Goal: Learn about a topic

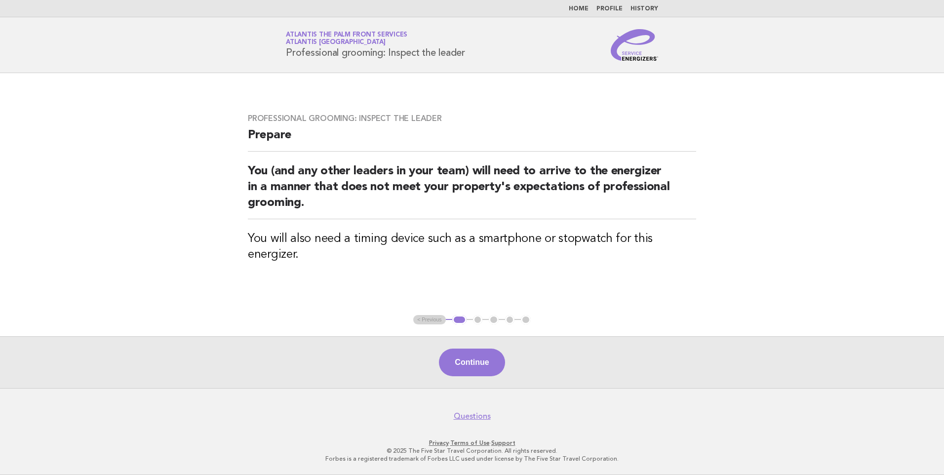
click at [582, 10] on link "Home" at bounding box center [579, 9] width 20 height 6
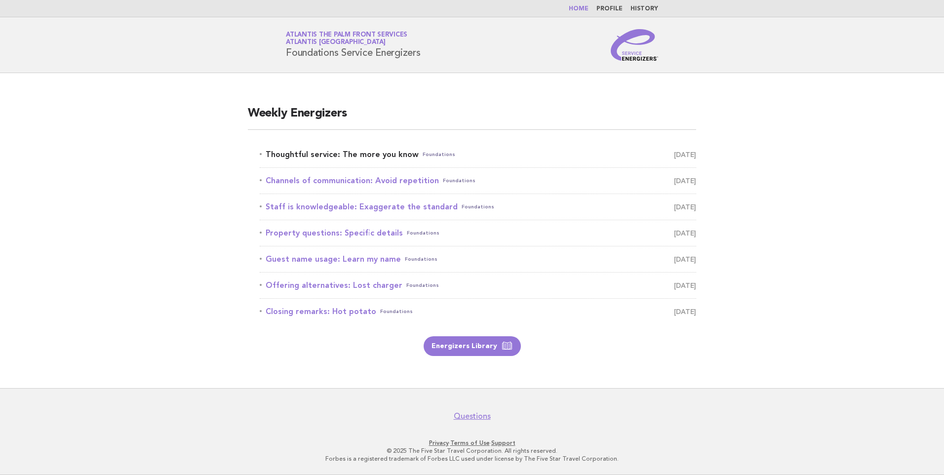
click at [393, 158] on link "Thoughtful service: The more you know Foundations [DATE]" at bounding box center [478, 155] width 436 height 14
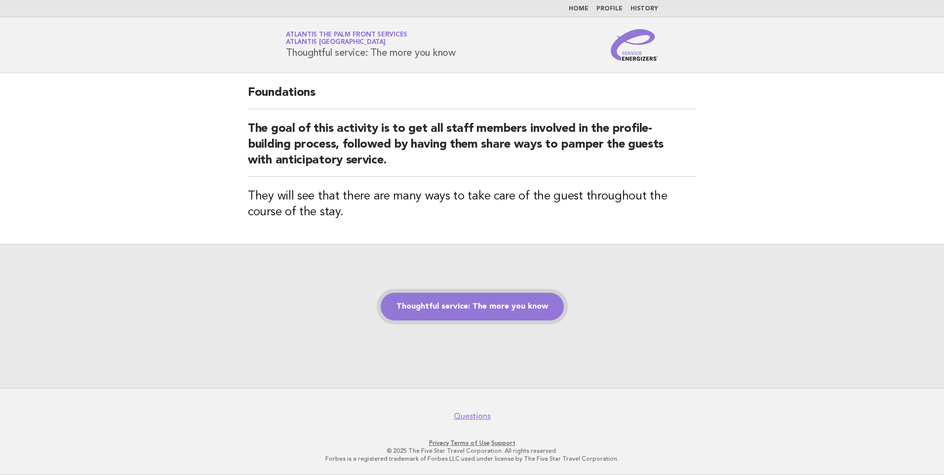
click at [482, 310] on link "Thoughtful service: The more you know" at bounding box center [472, 307] width 183 height 28
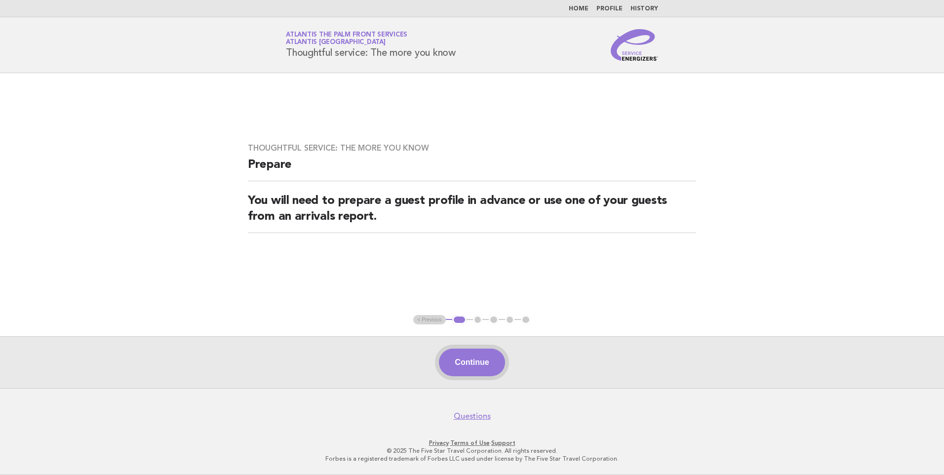
click at [482, 361] on button "Continue" at bounding box center [472, 363] width 66 height 28
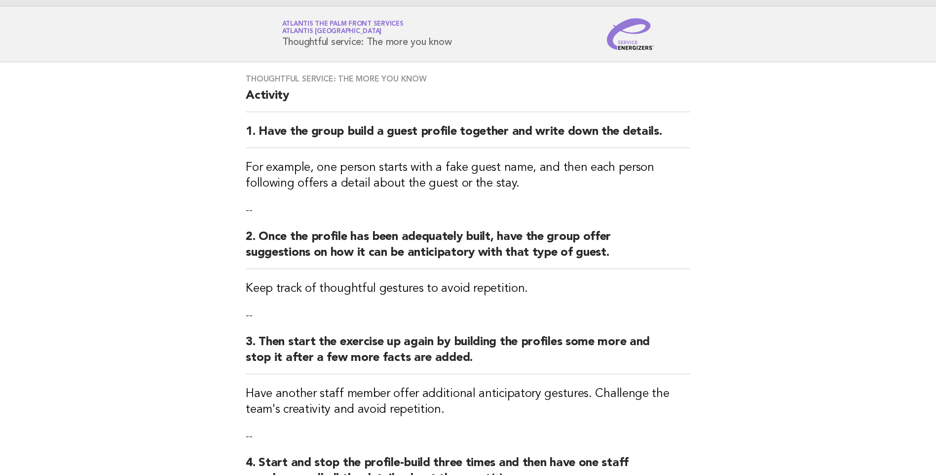
scroll to position [242, 0]
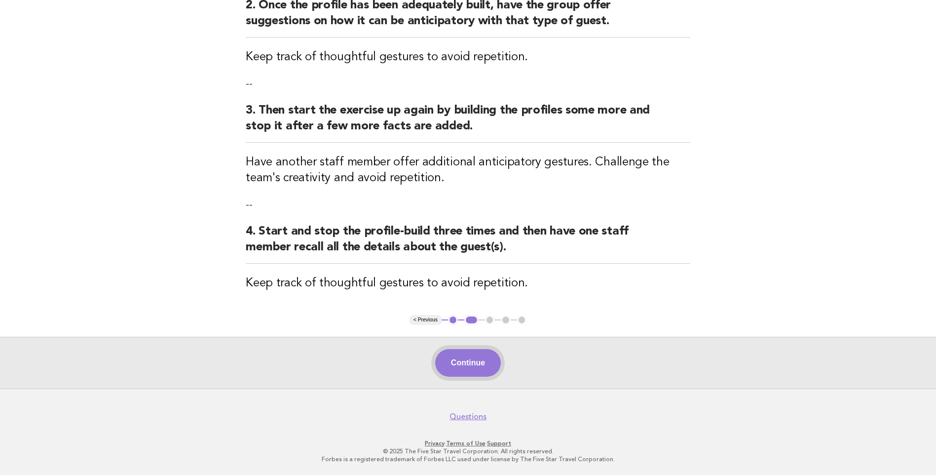
click at [485, 363] on button "Continue" at bounding box center [468, 363] width 66 height 28
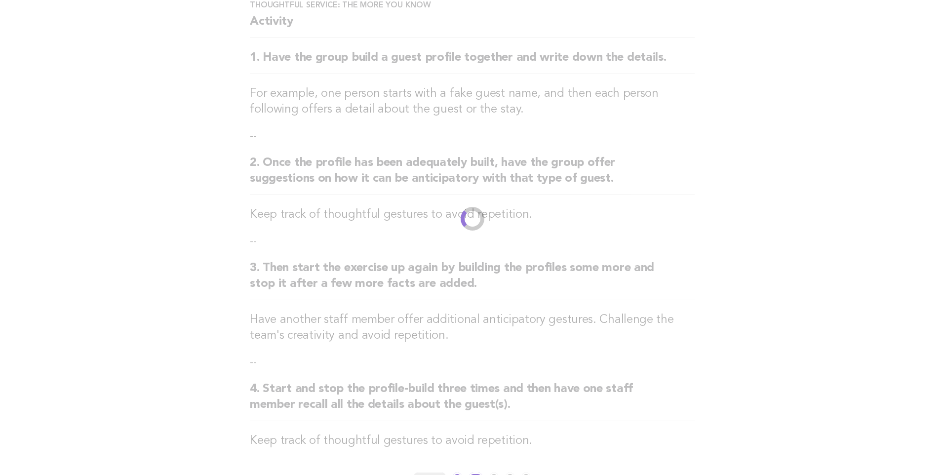
scroll to position [0, 0]
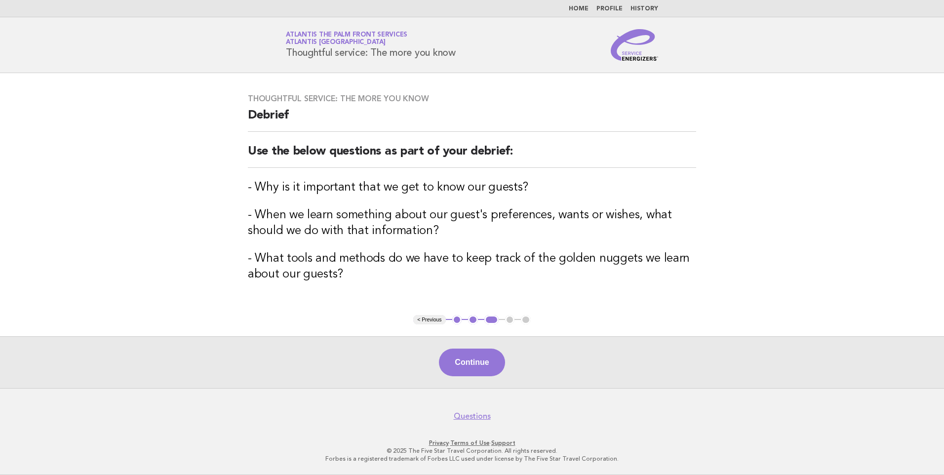
click at [463, 365] on button "Continue" at bounding box center [472, 363] width 66 height 28
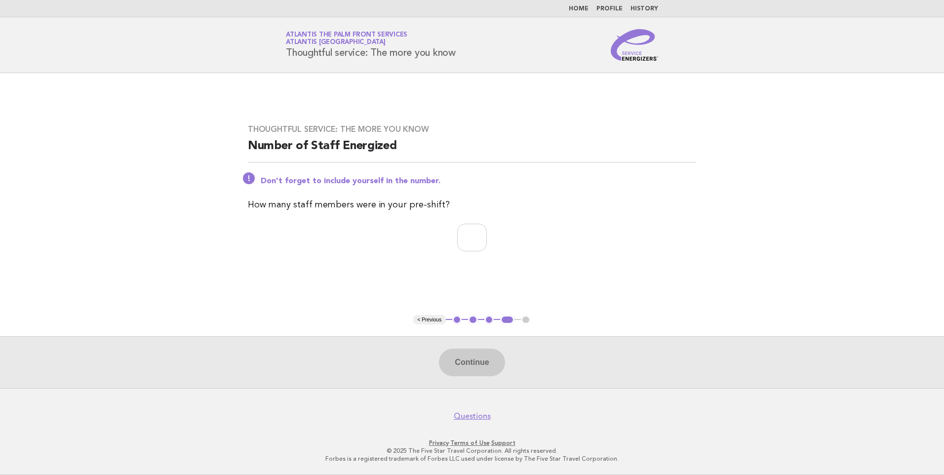
click at [463, 257] on div "Thoughtful service: The more you know Number of Staff Energized Don't forget to…" at bounding box center [472, 194] width 472 height 162
click at [468, 245] on input "number" at bounding box center [472, 238] width 30 height 28
type input "*"
click at [471, 366] on button "Continue" at bounding box center [472, 363] width 66 height 28
